Goal: Task Accomplishment & Management: Manage account settings

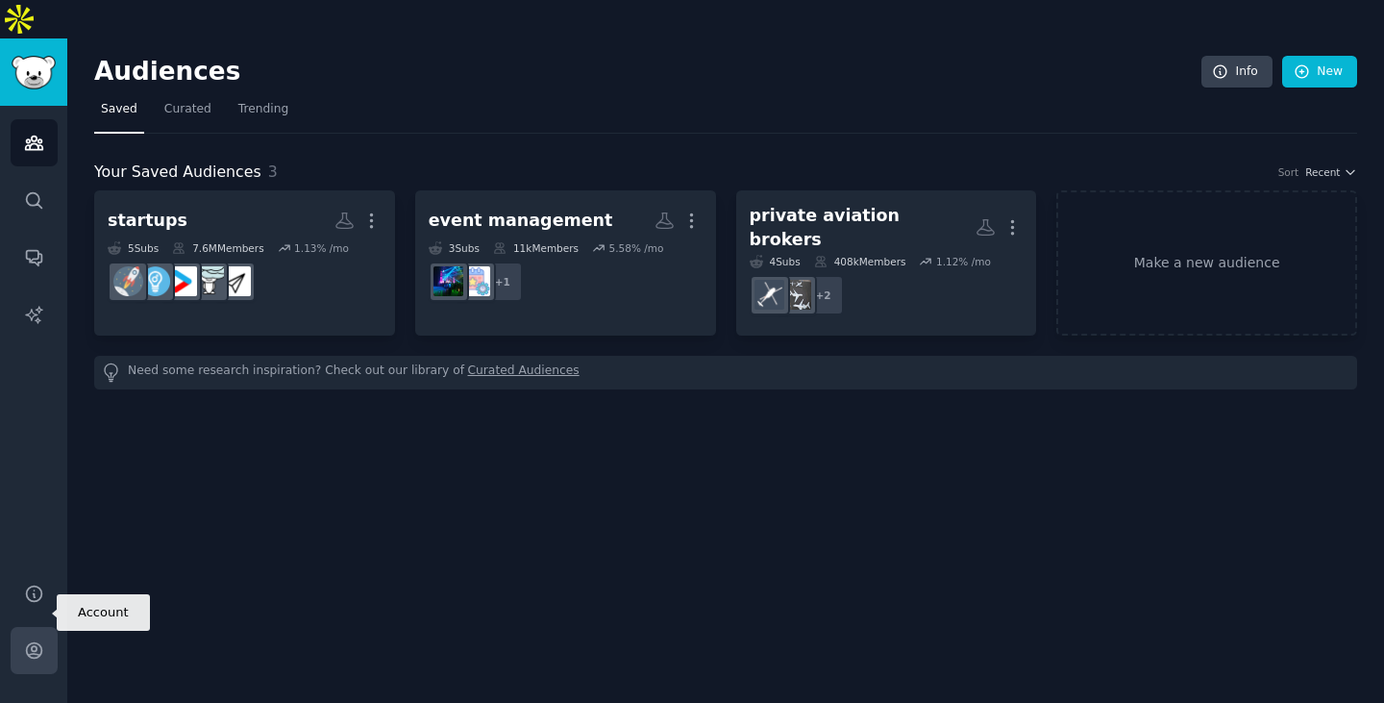
click at [35, 640] on icon "Sidebar" at bounding box center [34, 650] width 20 height 20
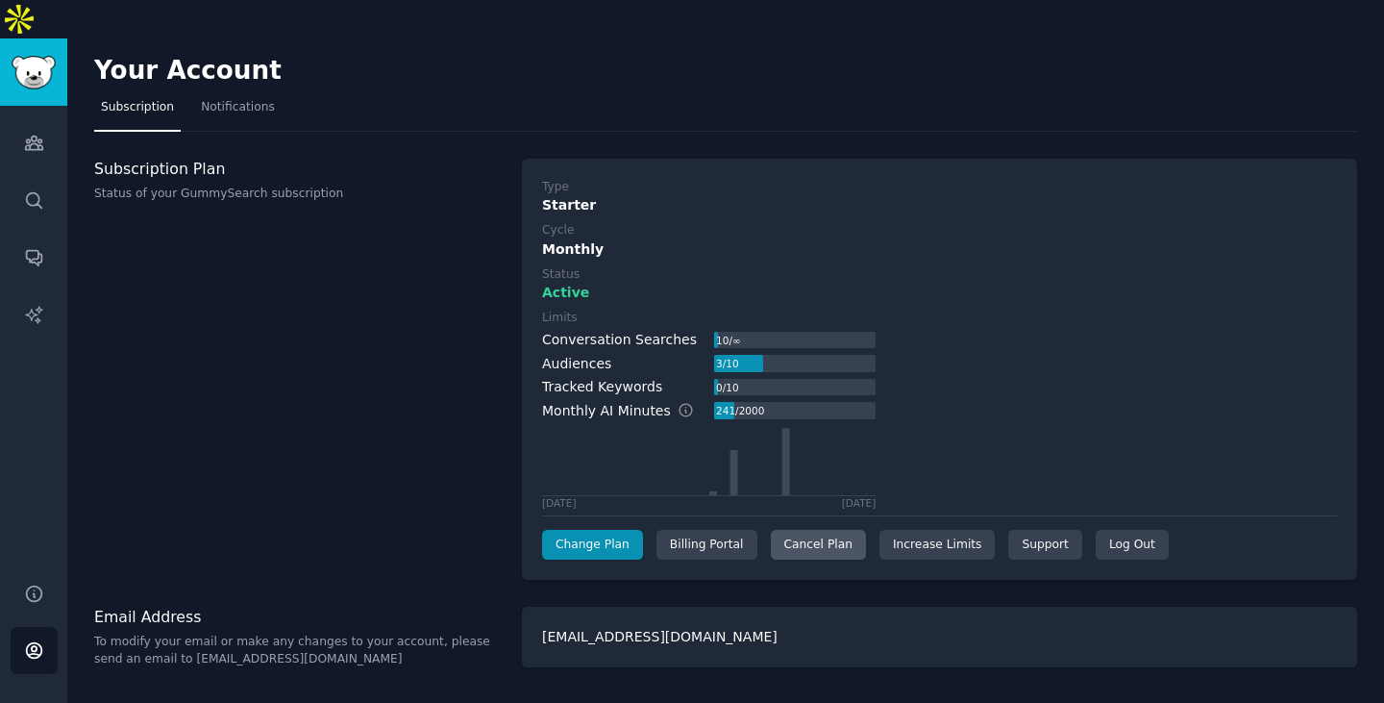
click at [803, 530] on div "Cancel Plan" at bounding box center [818, 545] width 95 height 31
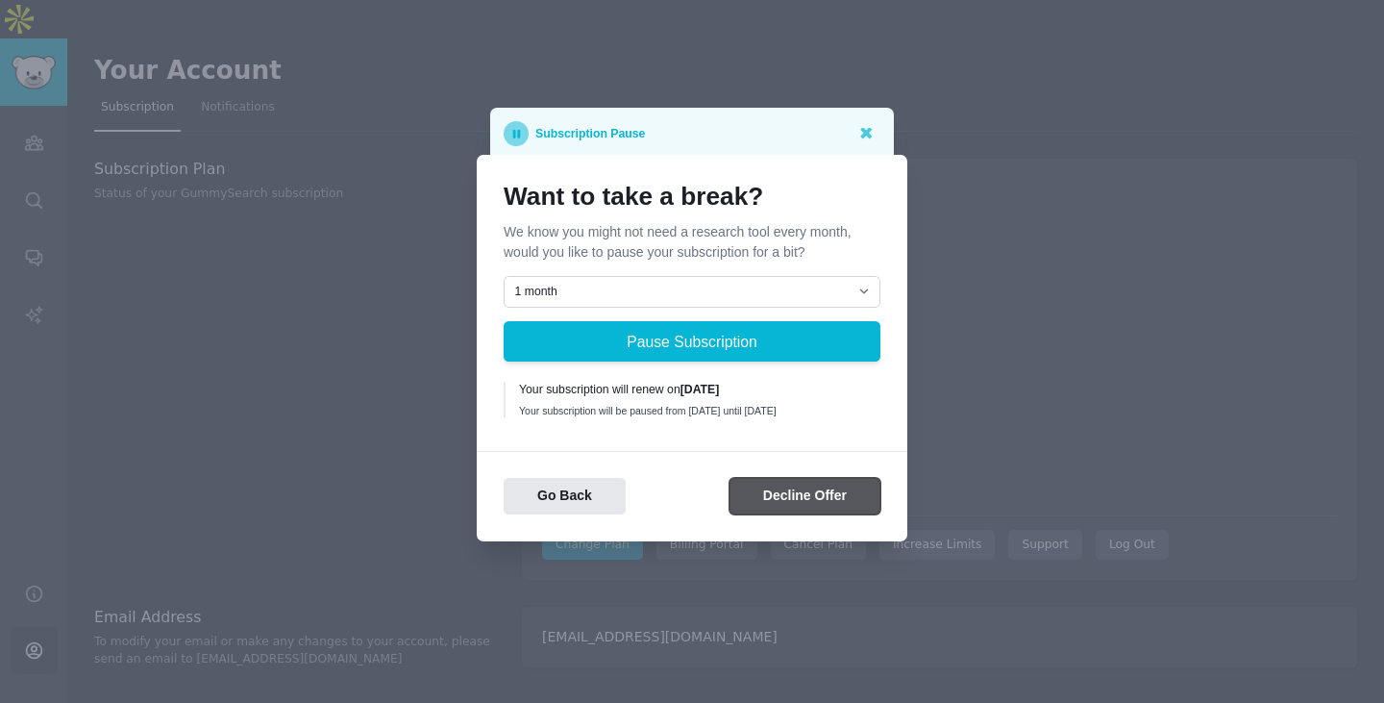
click at [762, 511] on button "Decline Offer" at bounding box center [805, 496] width 151 height 37
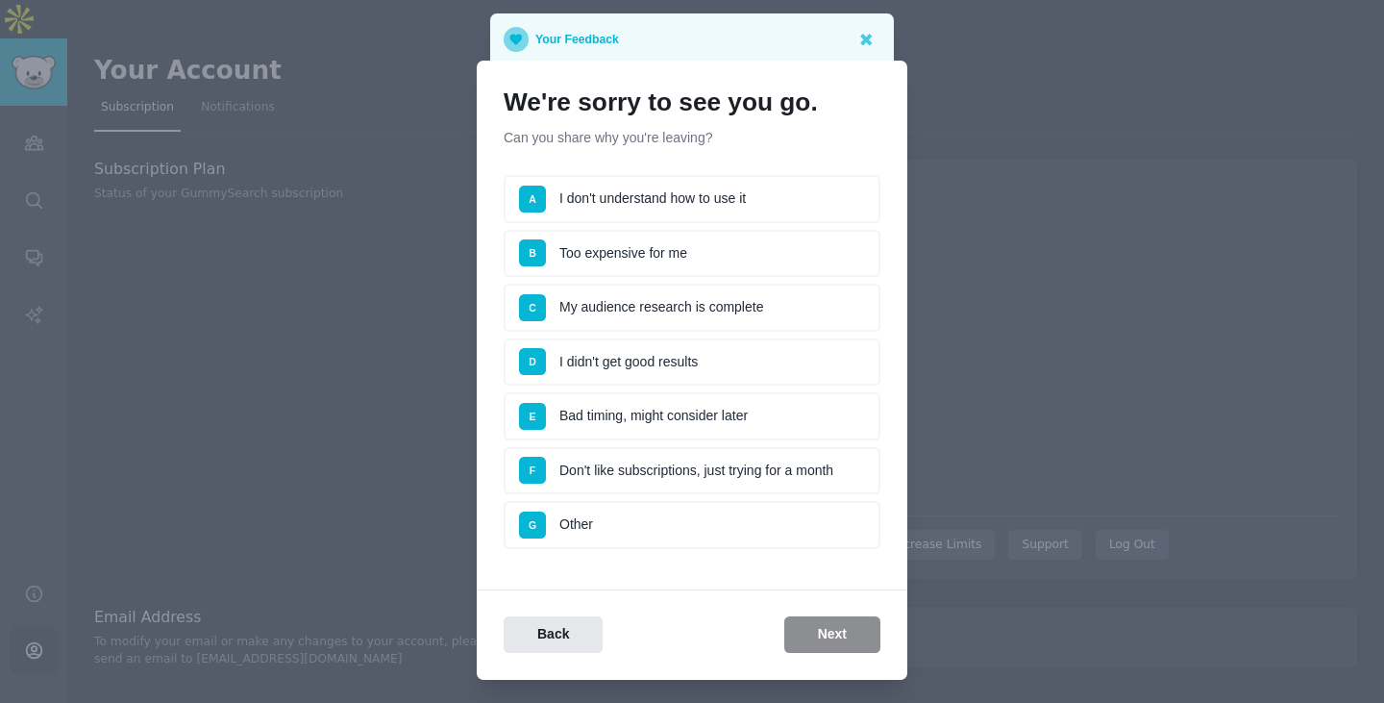
click at [703, 253] on li "B Too expensive for me" at bounding box center [692, 254] width 377 height 48
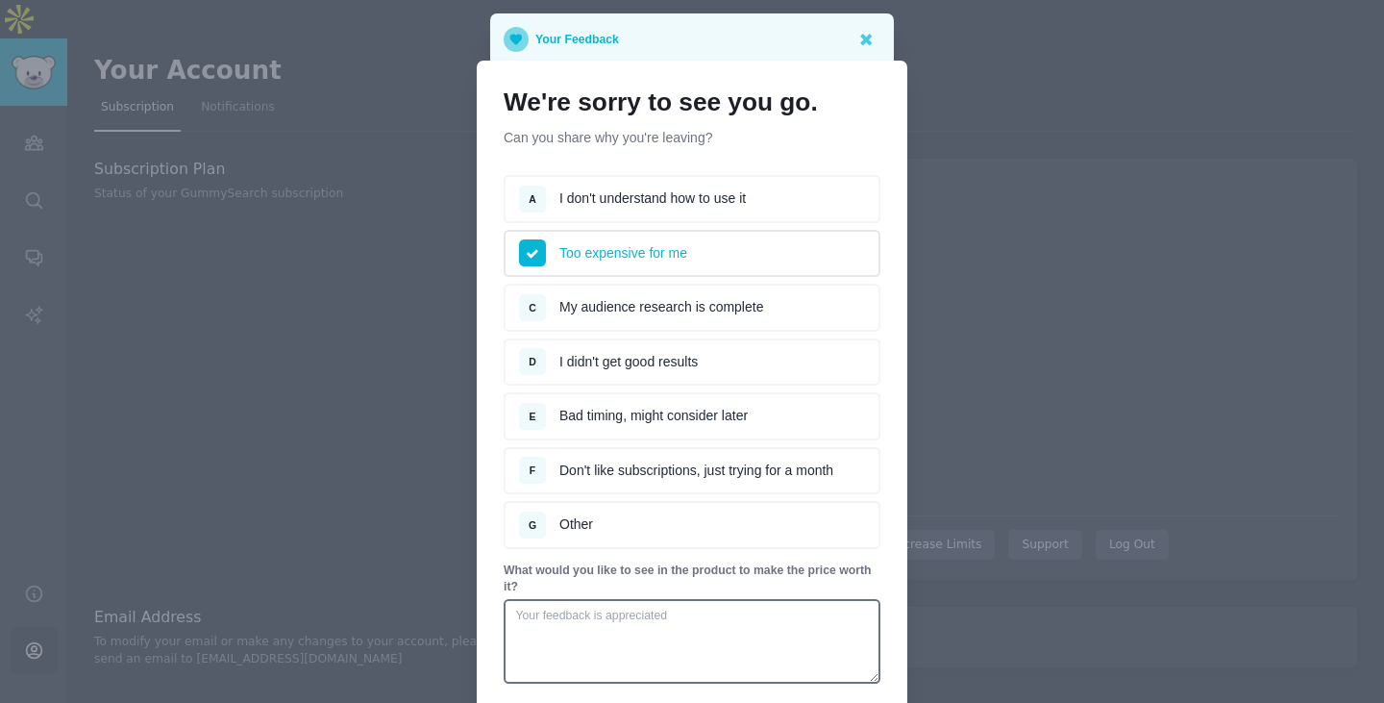
scroll to position [165, 0]
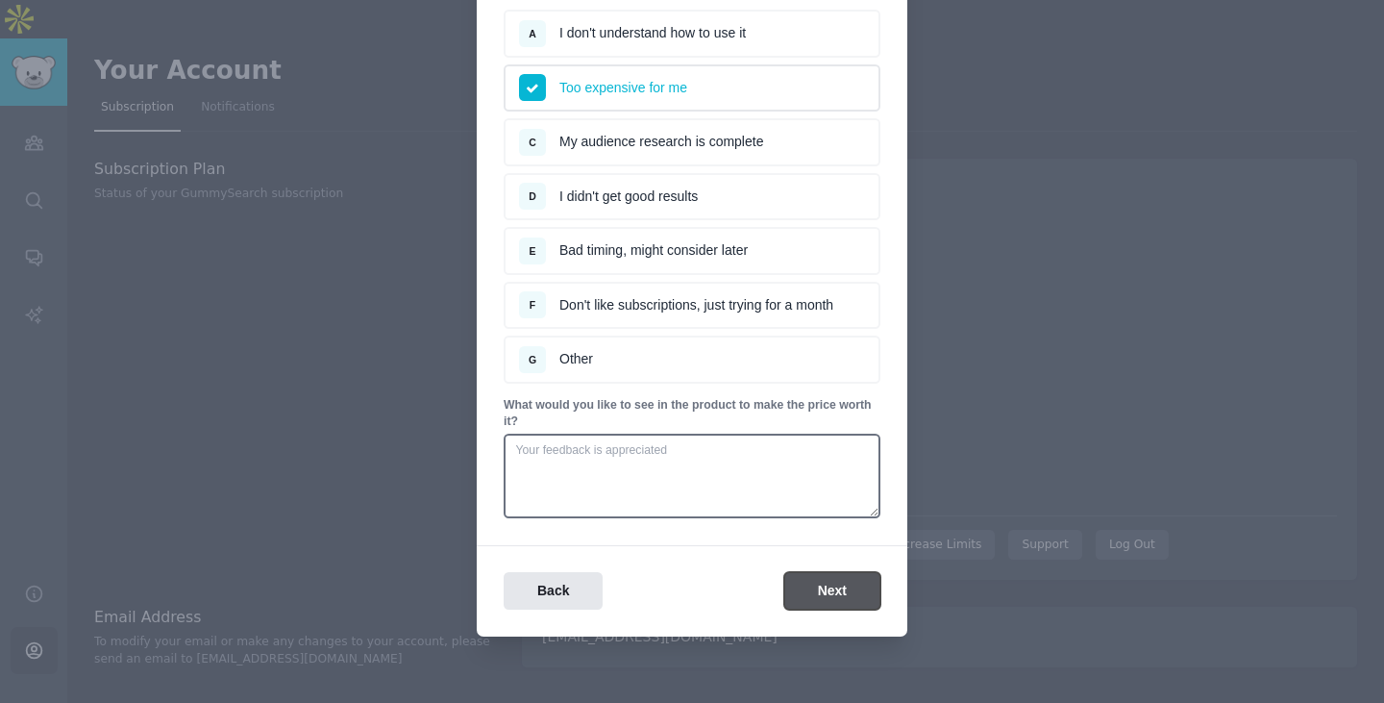
click at [806, 607] on button "Next" at bounding box center [832, 590] width 96 height 37
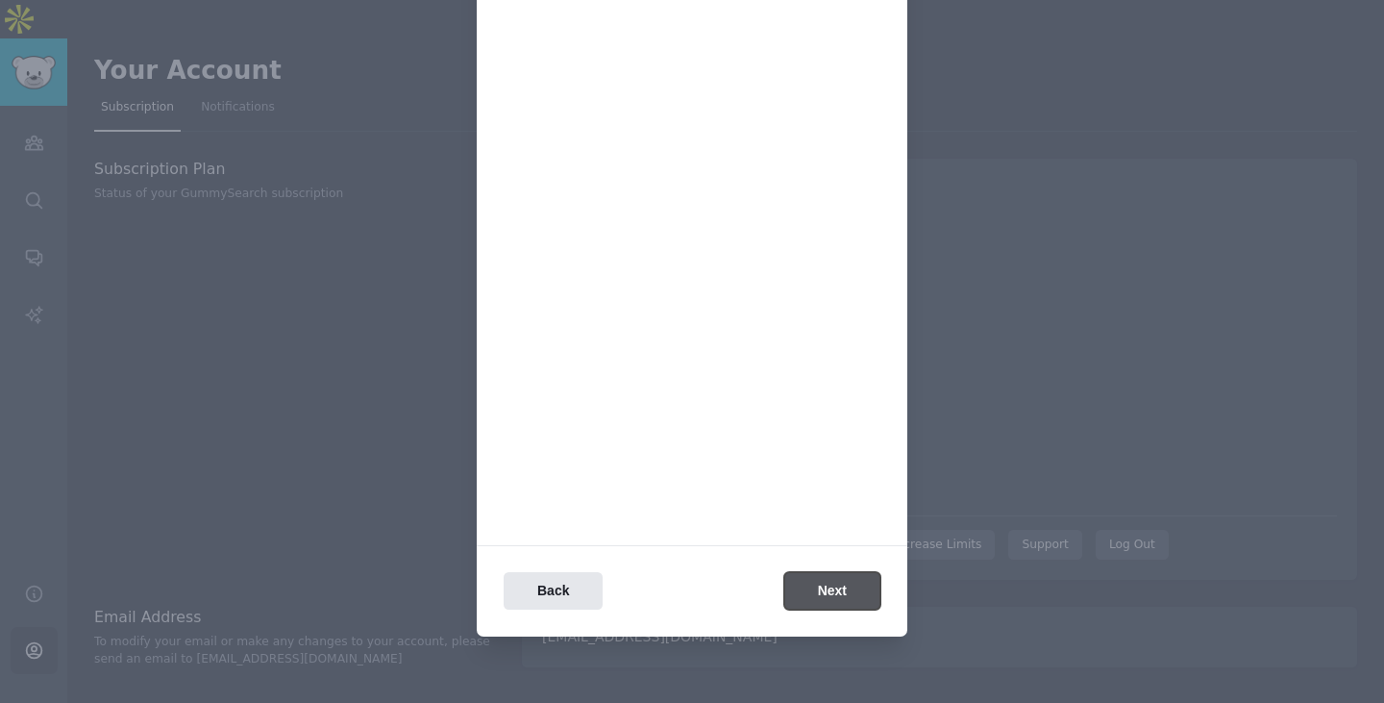
scroll to position [0, 0]
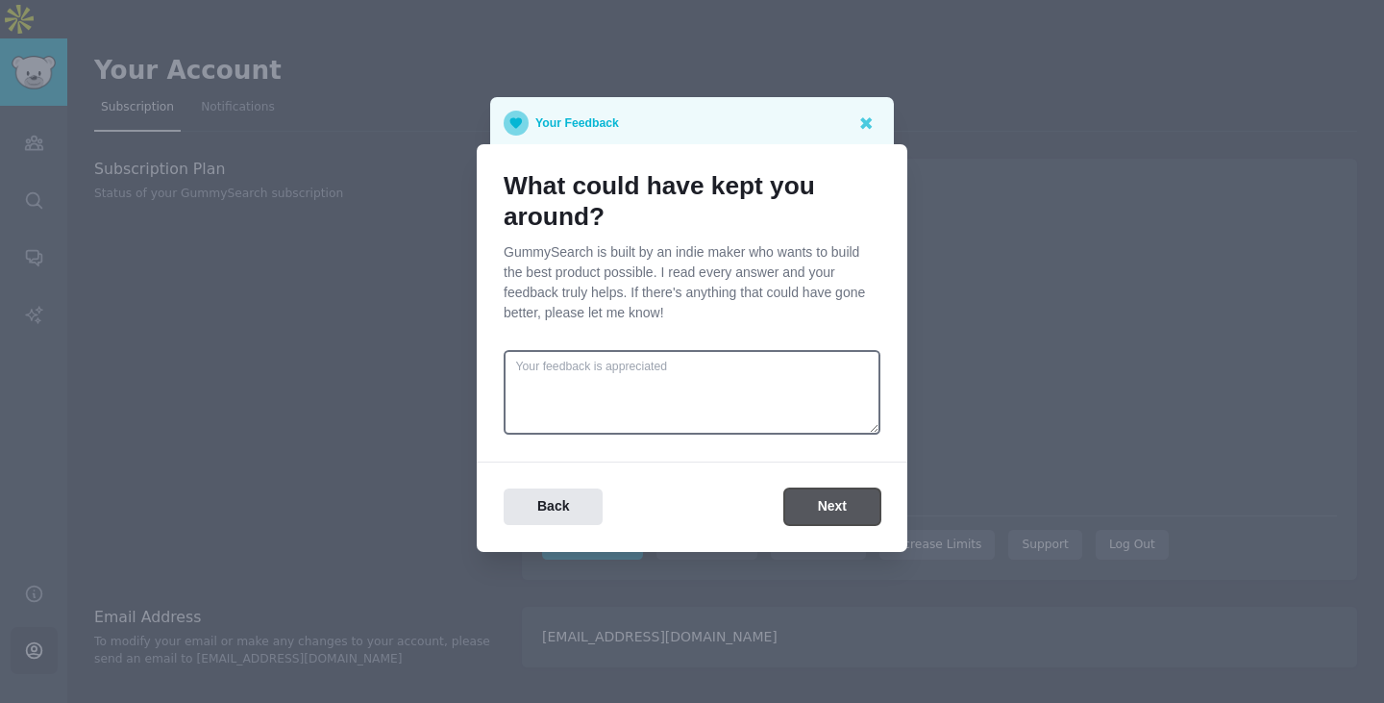
click at [840, 494] on button "Next" at bounding box center [832, 506] width 96 height 37
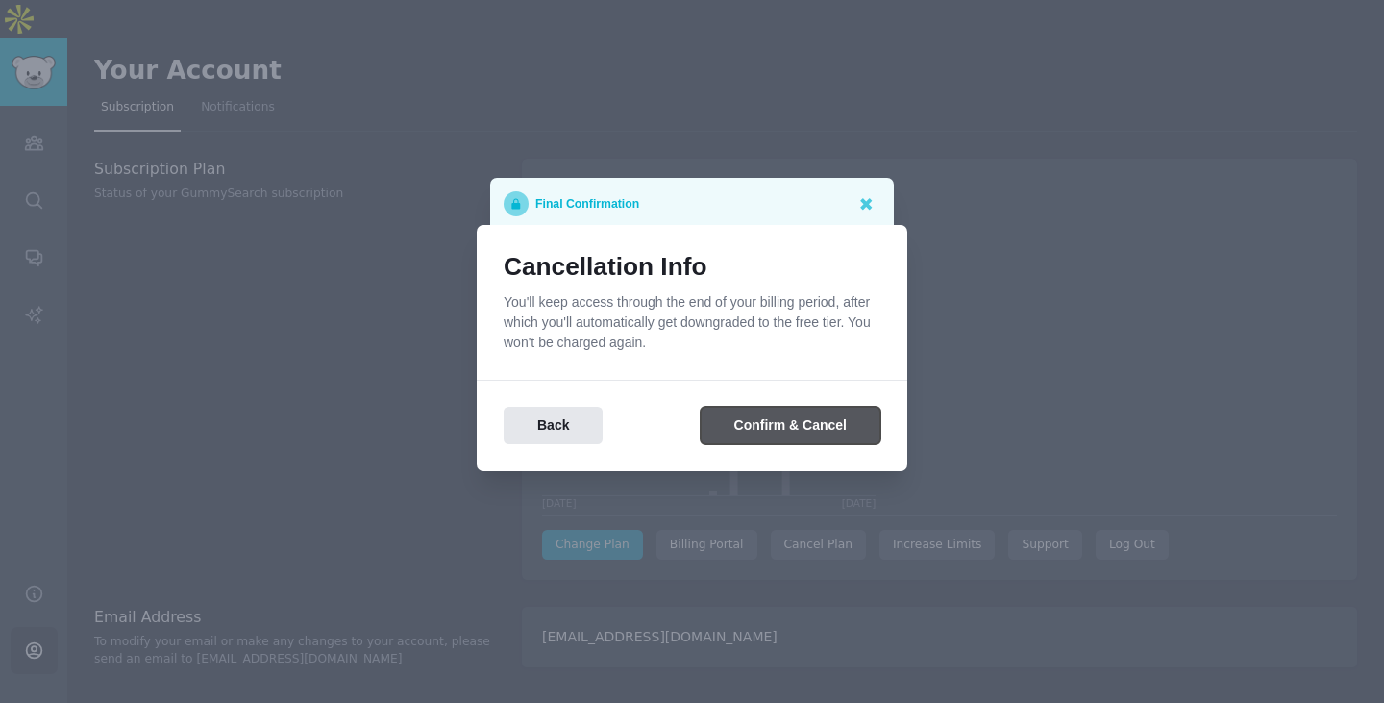
click at [776, 422] on button "Confirm & Cancel" at bounding box center [791, 425] width 180 height 37
